Goal: Task Accomplishment & Management: Complete application form

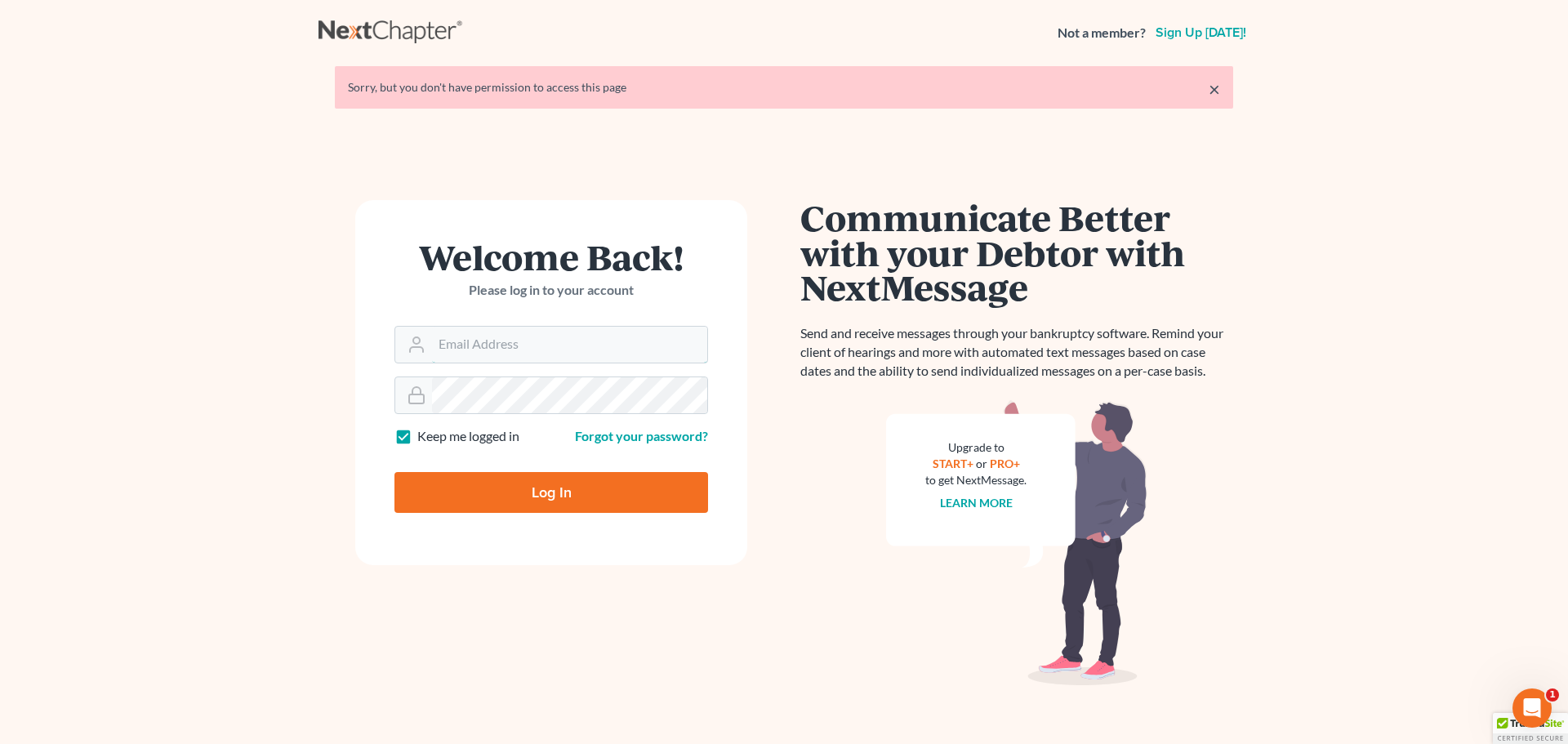
type input "[EMAIL_ADDRESS][DOMAIN_NAME]"
click at [514, 502] on input "Log In" at bounding box center [551, 492] width 313 height 40
type input "Thinking..."
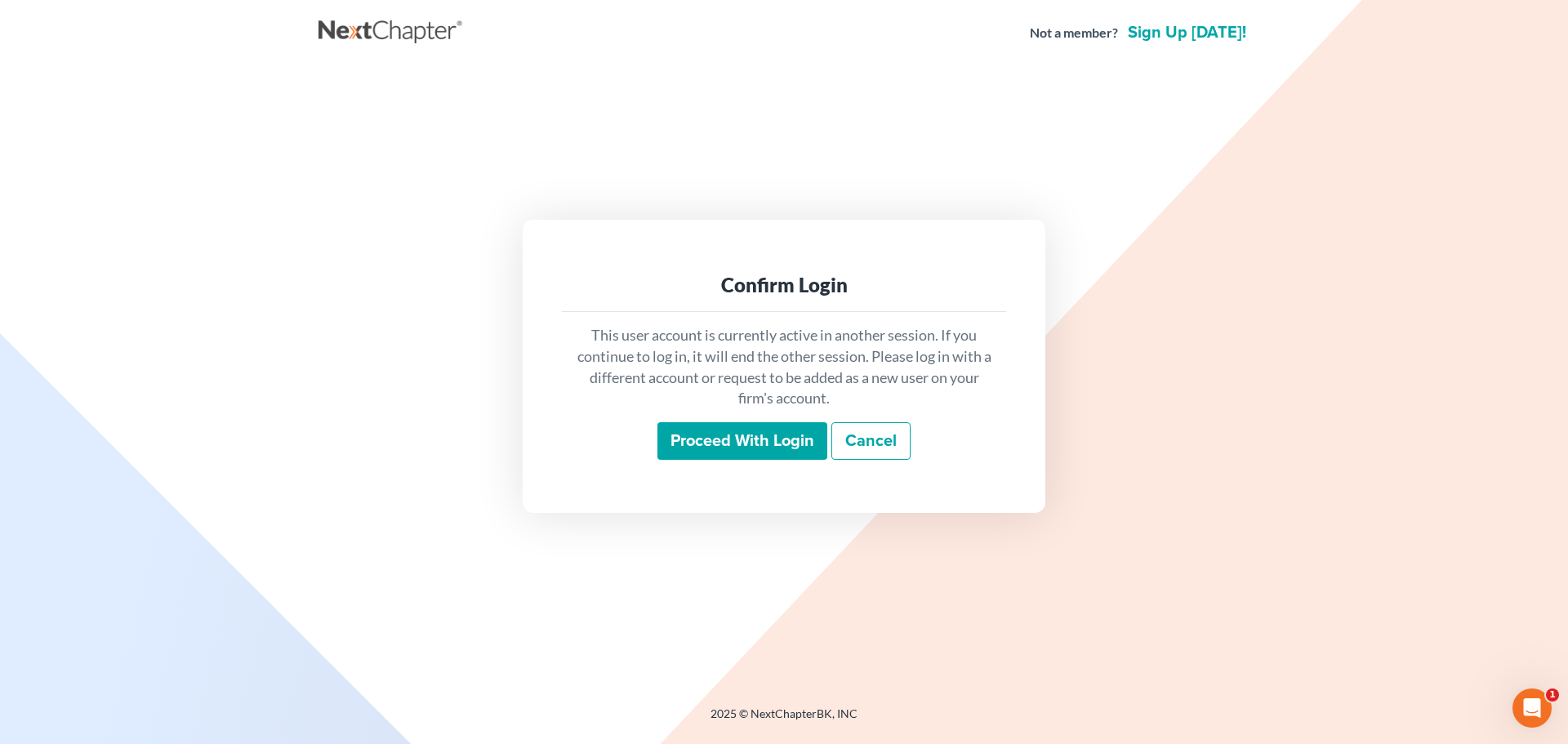
click at [720, 430] on input "Proceed with login" at bounding box center [742, 440] width 170 height 37
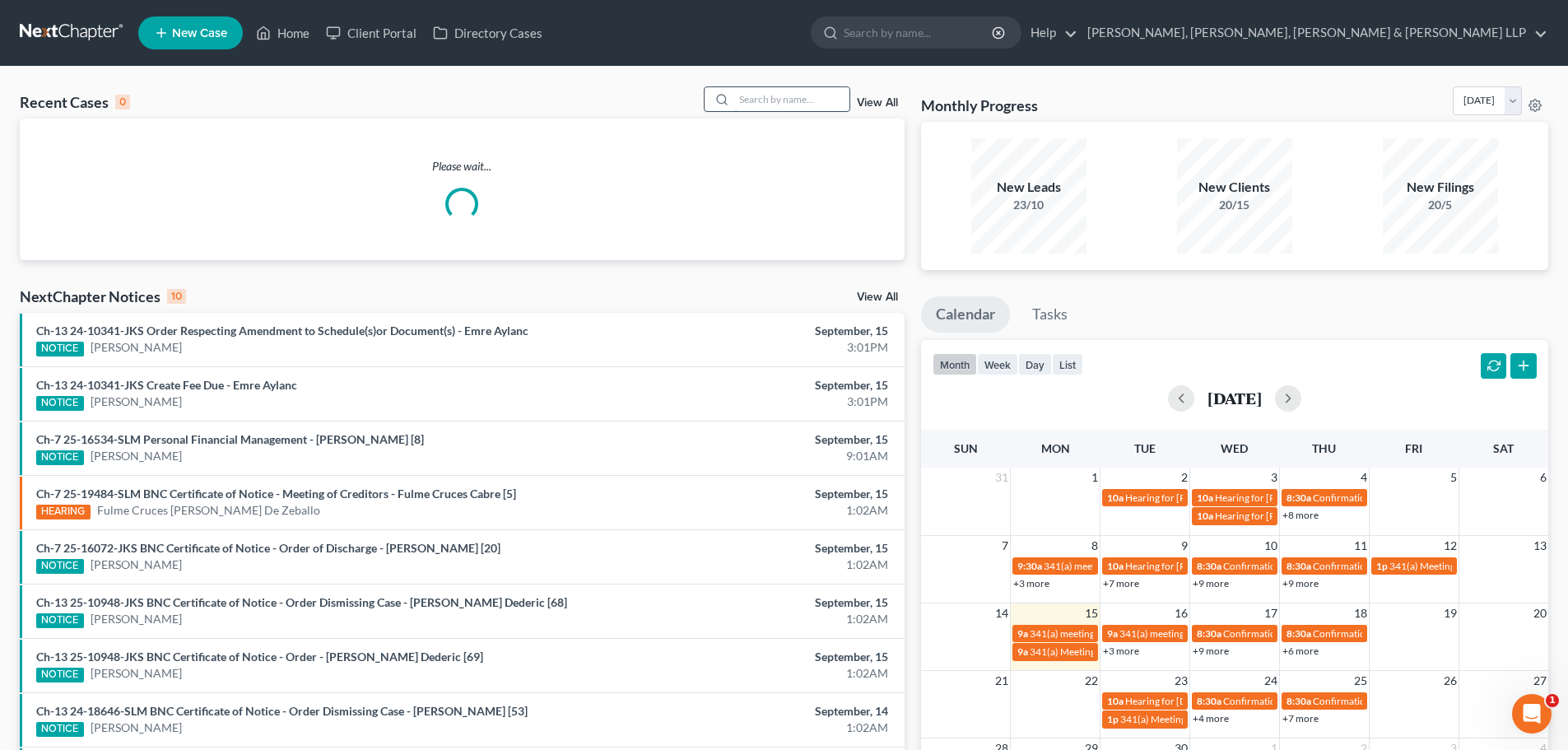
click at [759, 96] on input "search" at bounding box center [791, 99] width 115 height 24
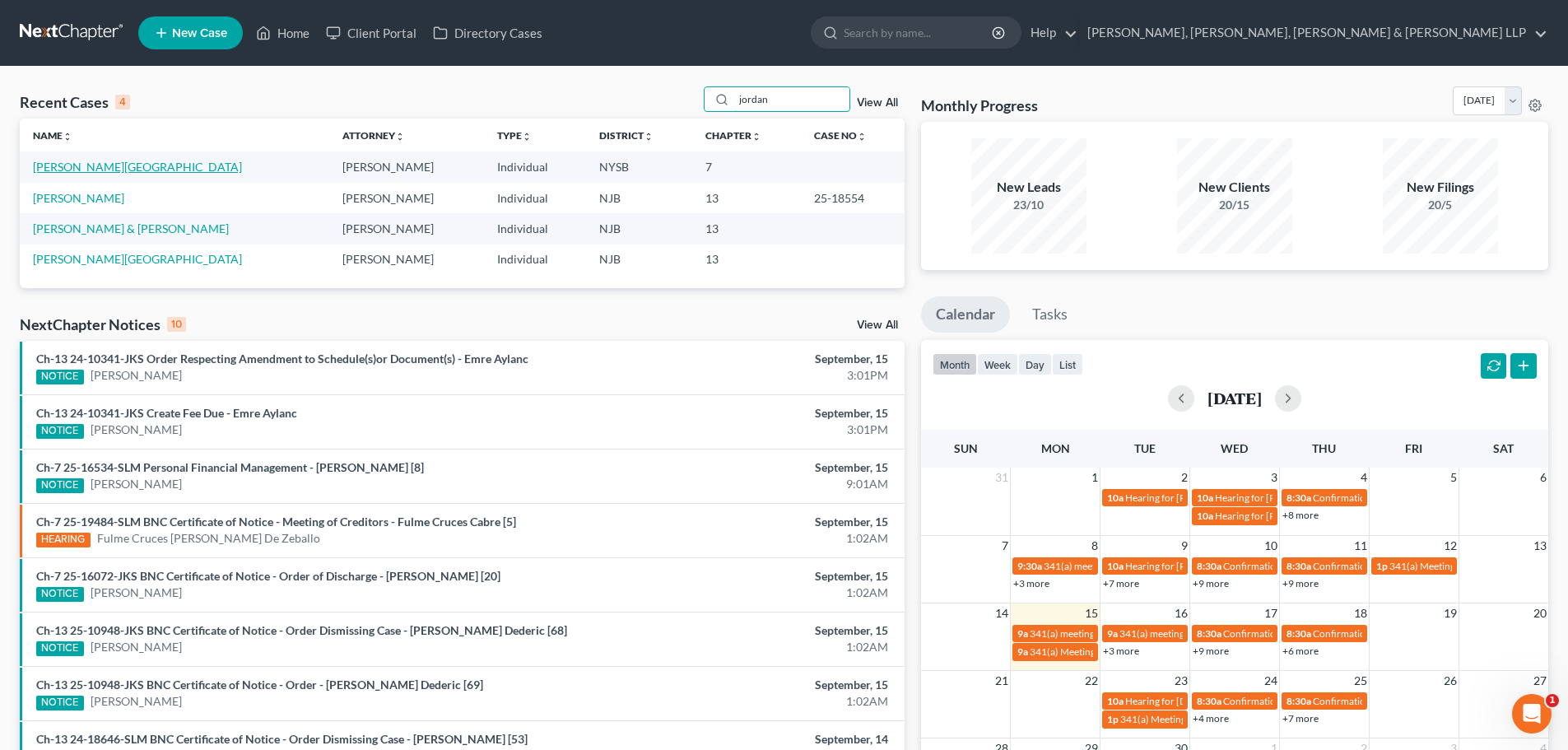
type input "jordan"
click at [74, 165] on link "Hahn, Jordan" at bounding box center [138, 167] width 209 height 14
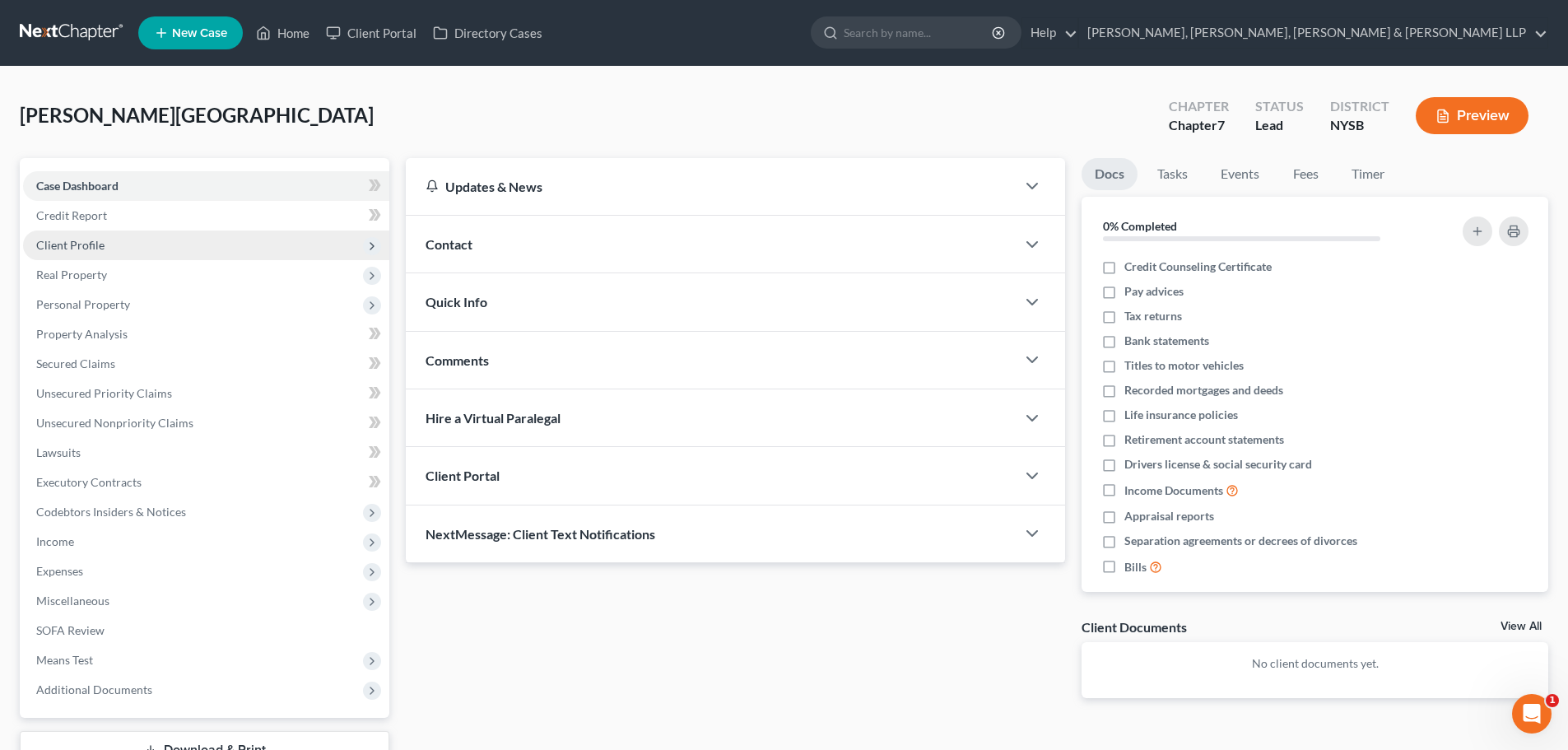
click at [83, 241] on span "Client Profile" at bounding box center [70, 245] width 69 height 14
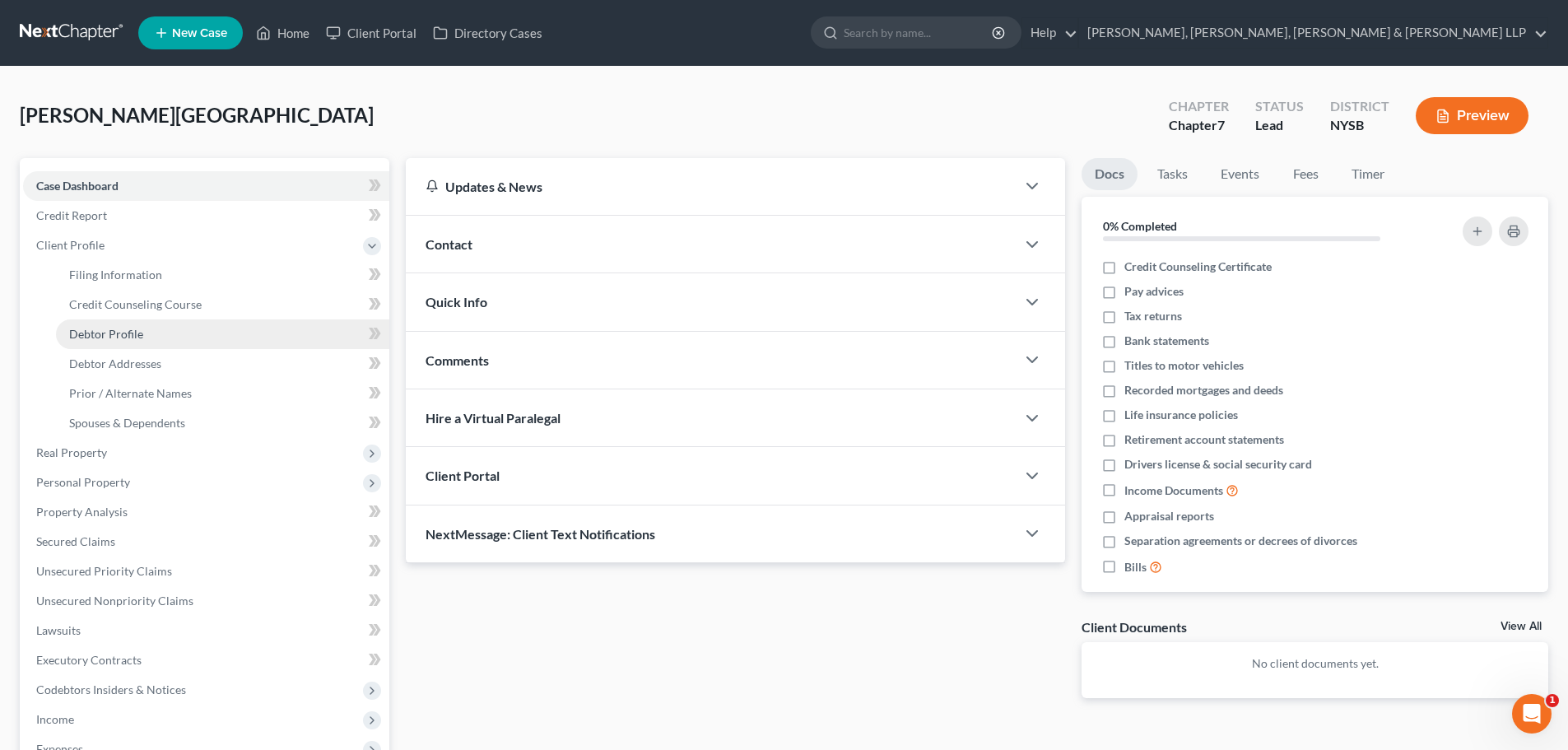
drag, startPoint x: 94, startPoint y: 339, endPoint x: 107, endPoint y: 329, distance: 16.4
click at [94, 338] on span "Debtor Profile" at bounding box center [106, 333] width 74 height 14
select select "1"
select select "3"
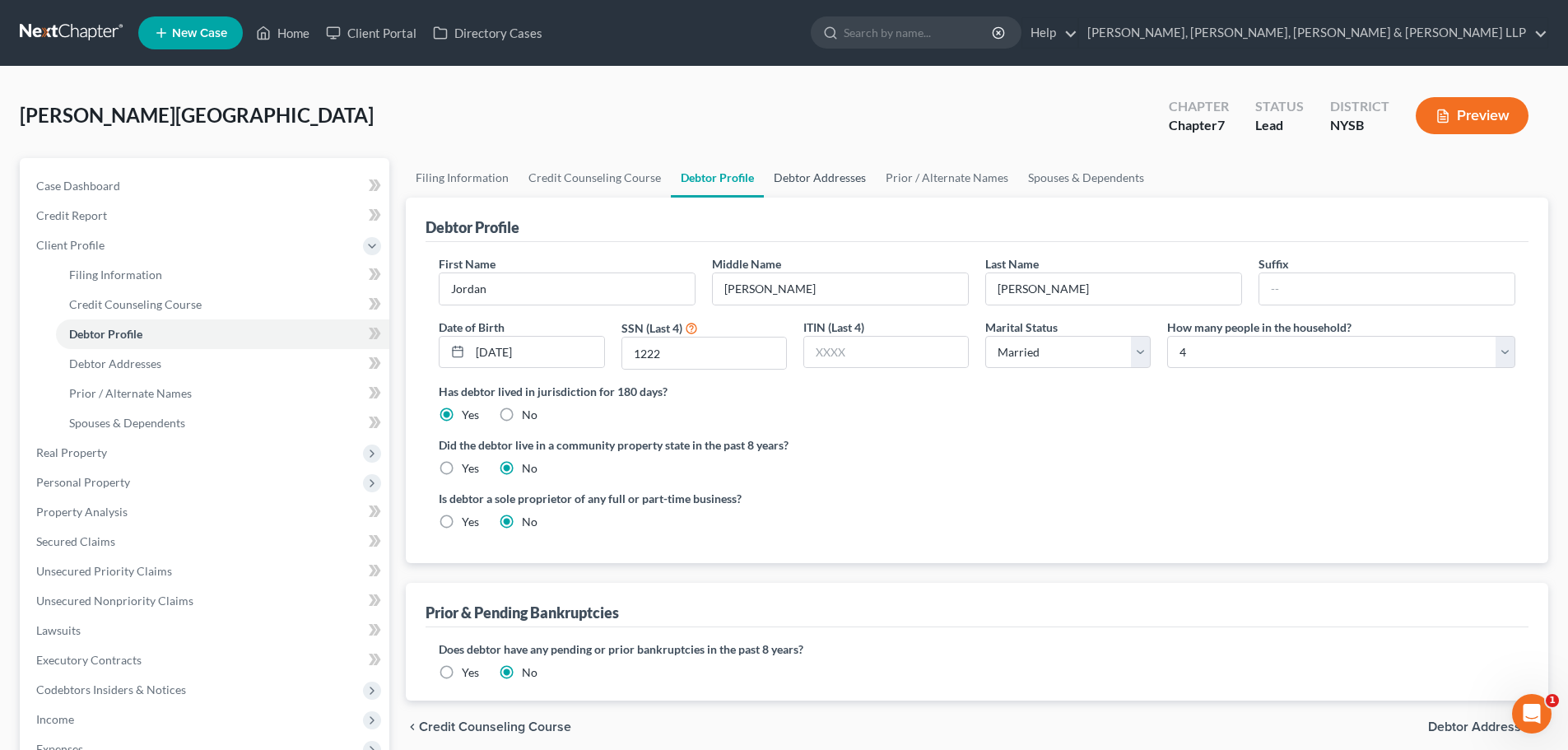
click at [802, 183] on link "Debtor Addresses" at bounding box center [819, 177] width 112 height 40
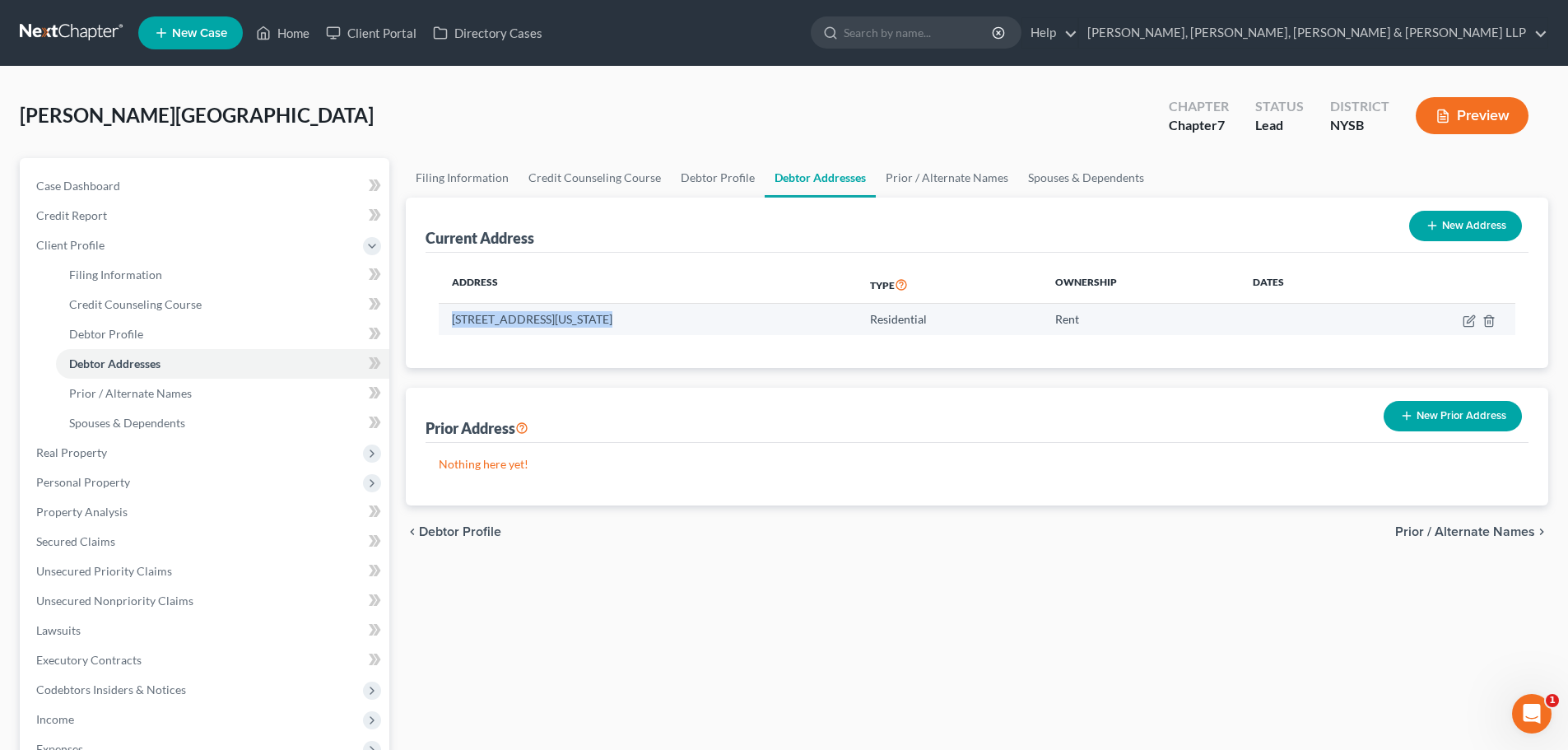
drag, startPoint x: 592, startPoint y: 321, endPoint x: 451, endPoint y: 324, distance: 141.0
click at [451, 324] on td "580 W 215th Street, Apt.1G, New York, NY 10034" at bounding box center [647, 320] width 417 height 31
copy td "580 W 215th Street, Apt.1G"
